Goal: Information Seeking & Learning: Learn about a topic

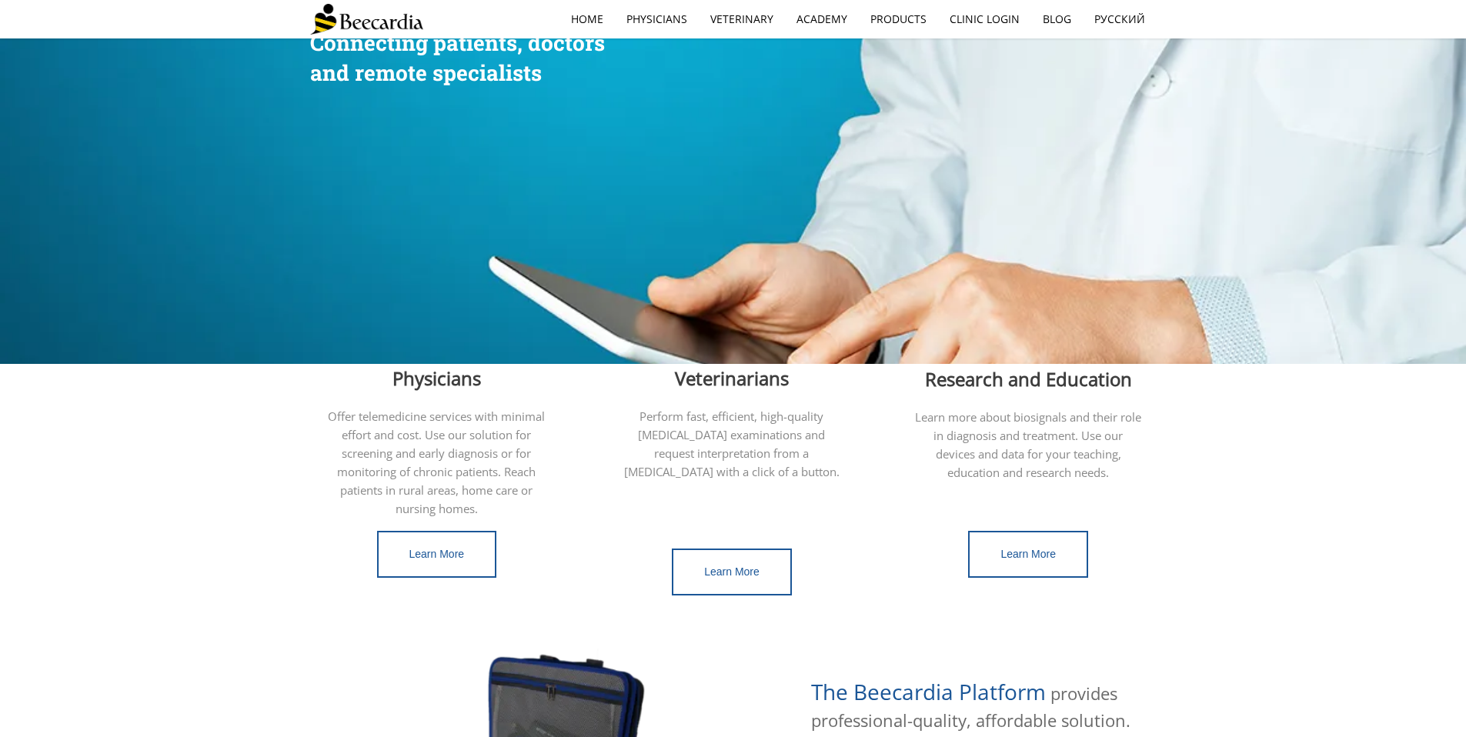
scroll to position [619, 0]
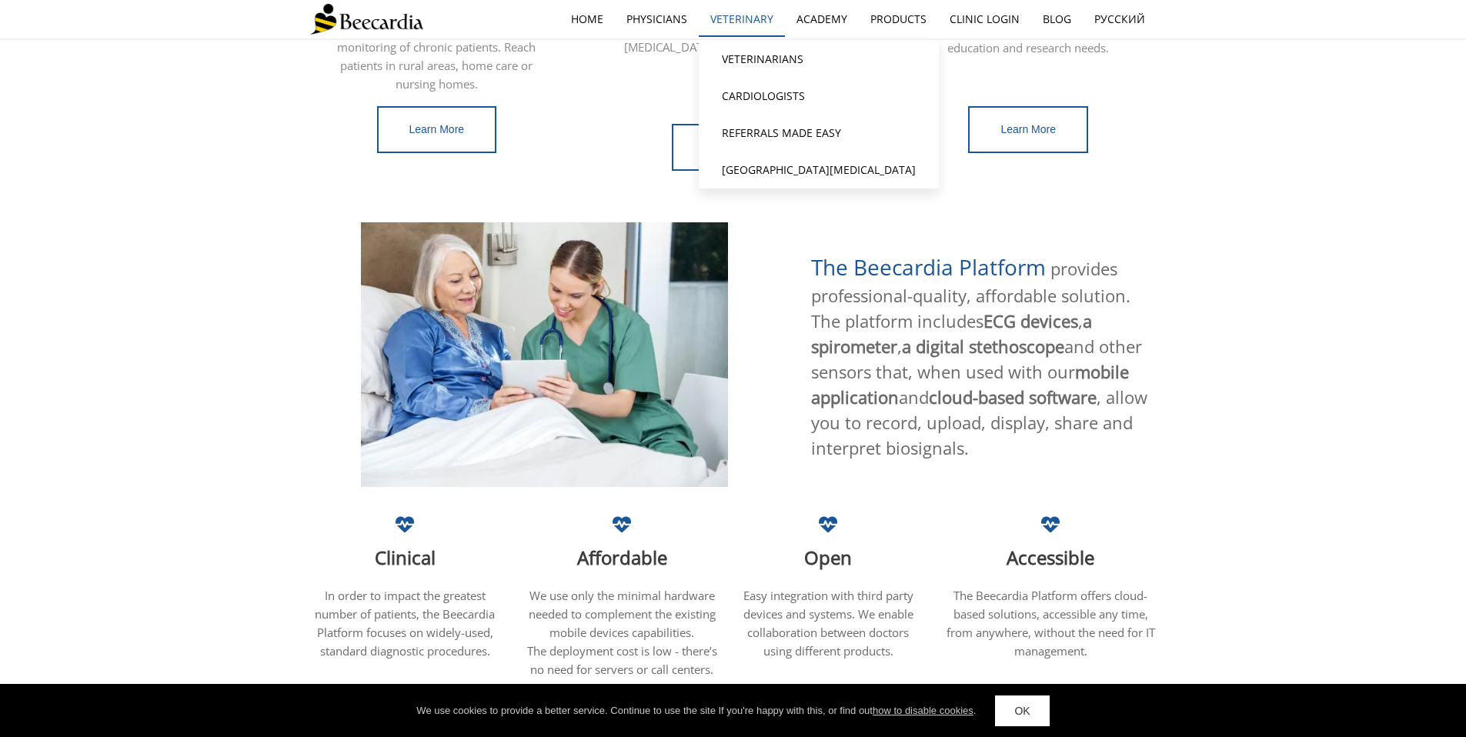
click at [758, 17] on link "Veterinary" at bounding box center [742, 19] width 86 height 35
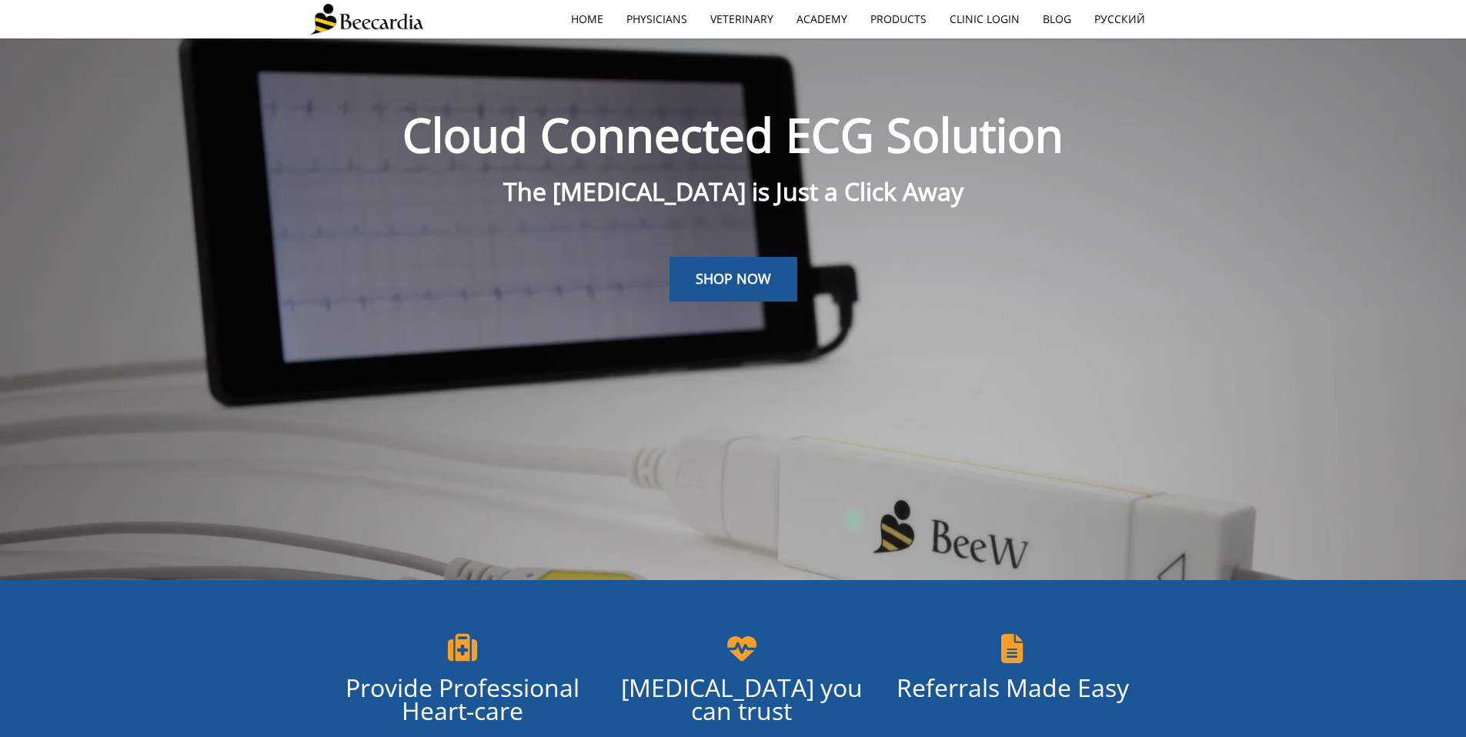
scroll to position [38, 0]
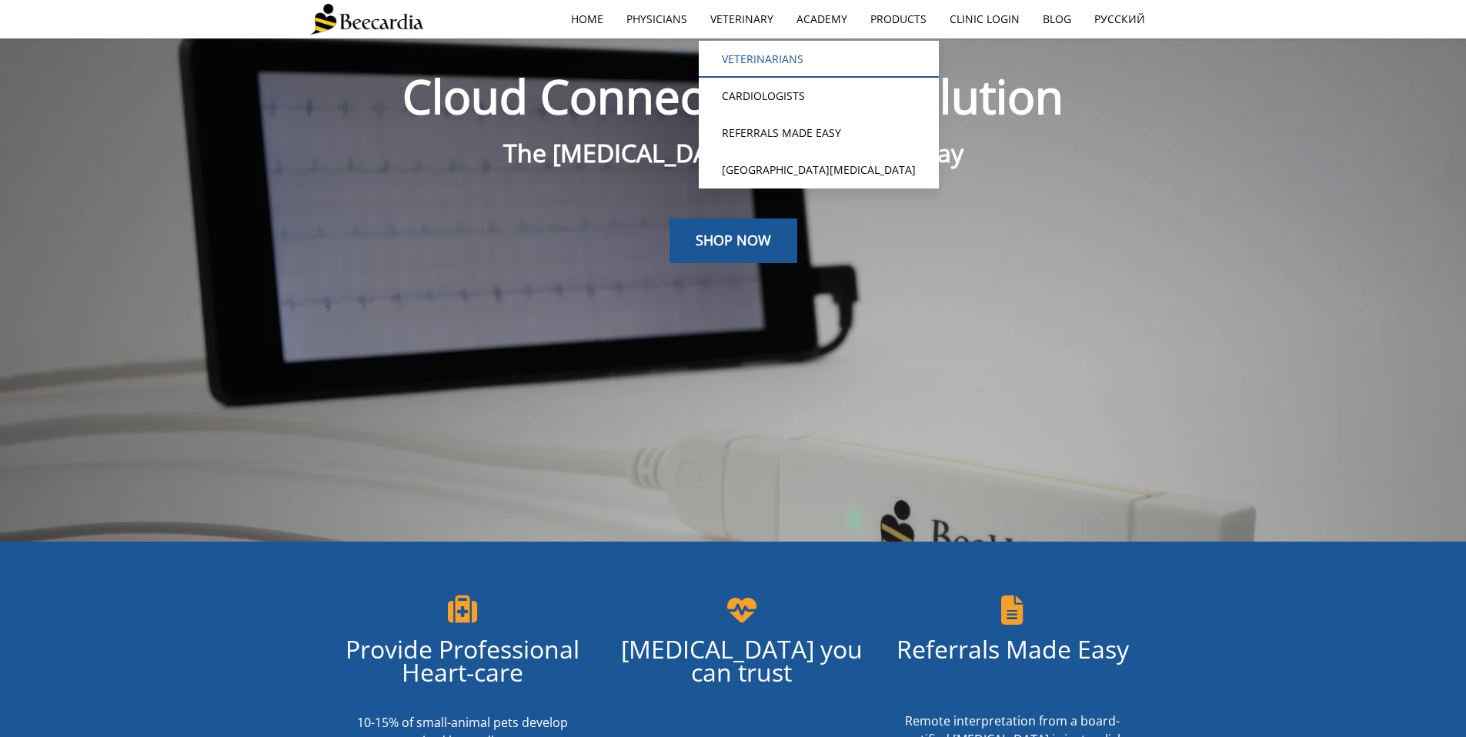
click at [766, 60] on link "Veterinarians" at bounding box center [819, 59] width 240 height 37
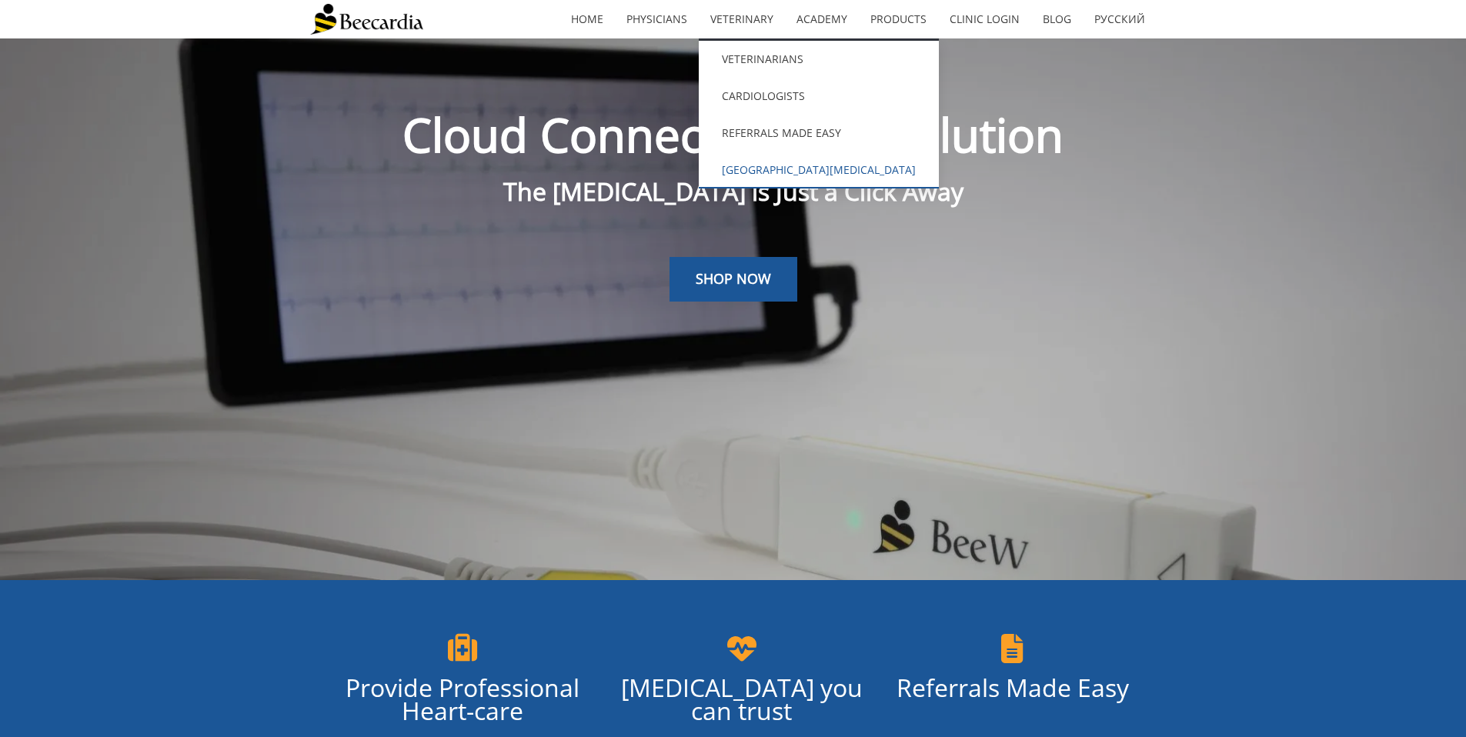
click at [789, 174] on link "[GEOGRAPHIC_DATA][MEDICAL_DATA]" at bounding box center [819, 170] width 240 height 37
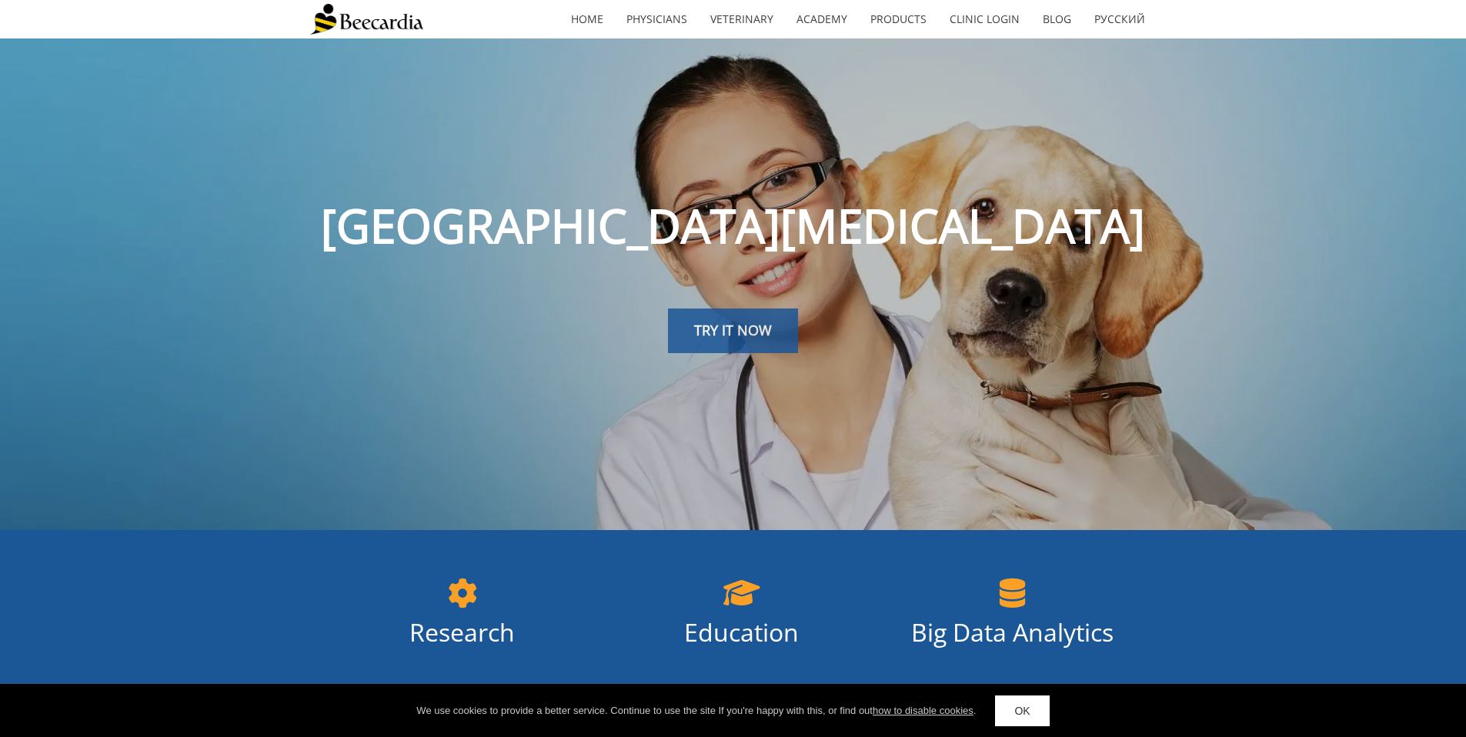
click at [748, 329] on span "TRY IT NOW" at bounding box center [733, 330] width 78 height 18
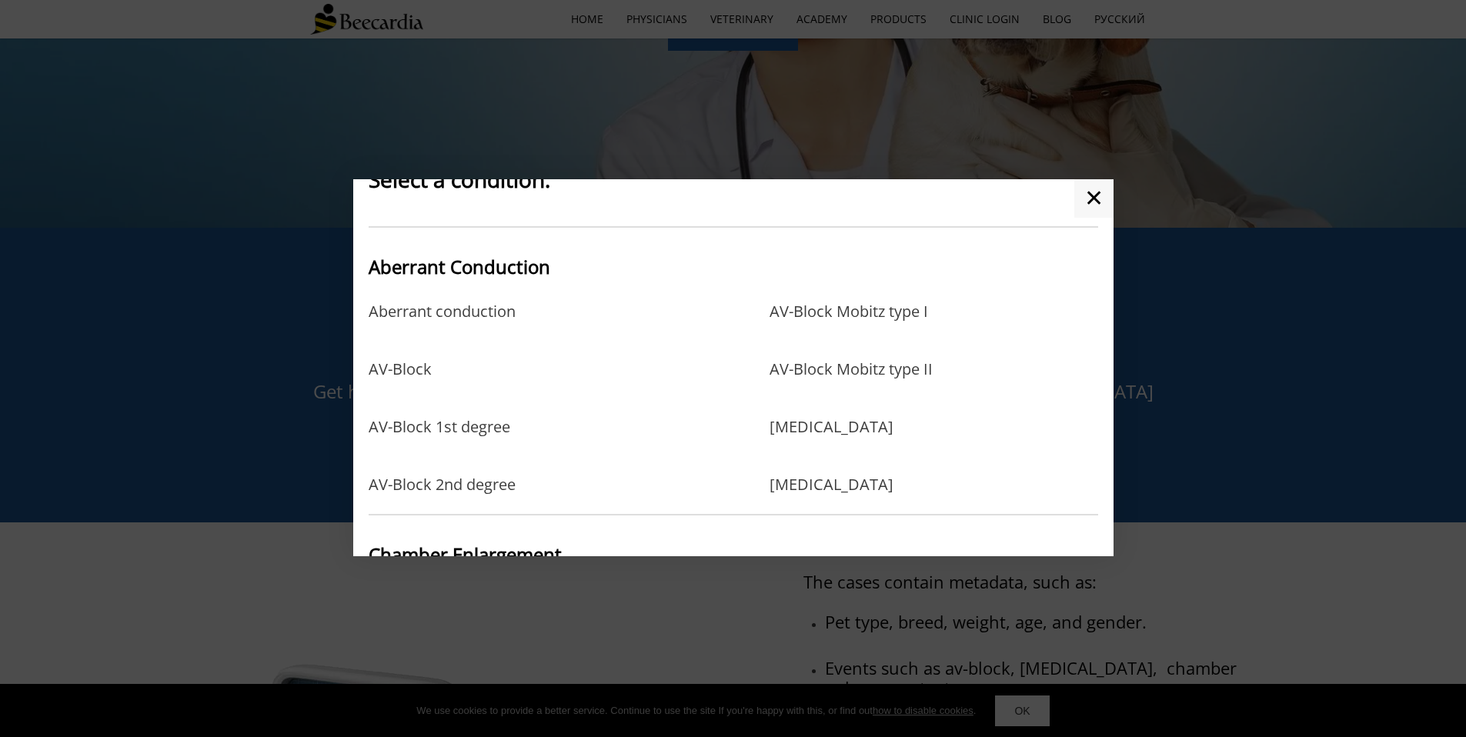
scroll to position [42, 0]
click at [462, 420] on link "AV-Block 1st degree" at bounding box center [440, 440] width 142 height 50
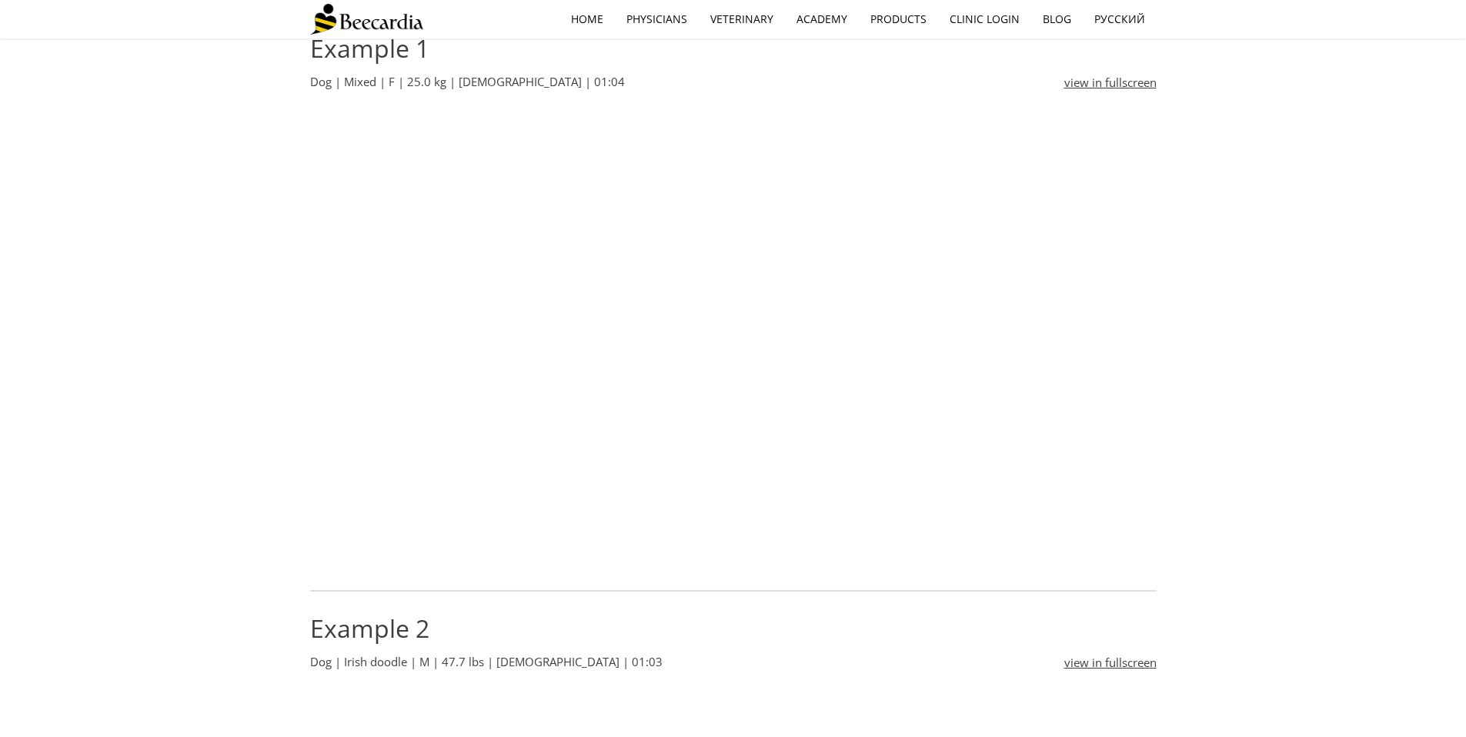
scroll to position [615, 0]
click at [1076, 83] on link "view in fullscreen" at bounding box center [1110, 84] width 92 height 18
